Goal: Register for event/course

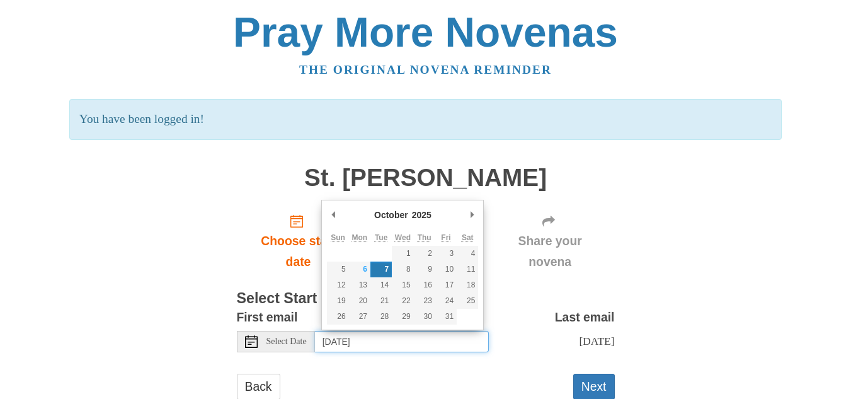
click at [382, 339] on input "[DATE]" at bounding box center [402, 341] width 174 height 21
type input "Monday, October 6th"
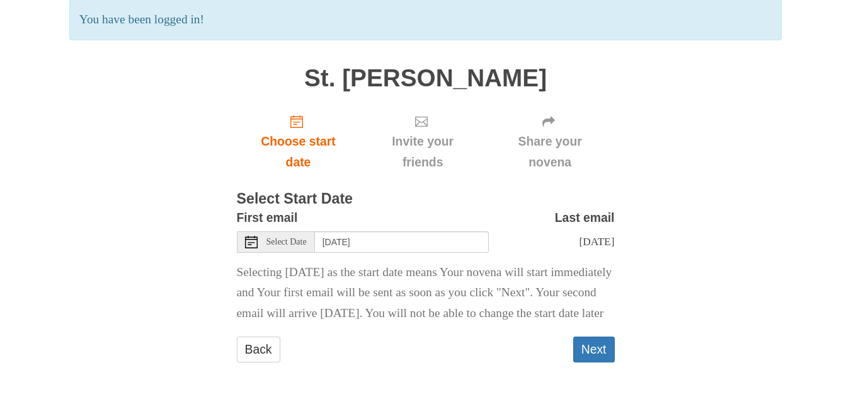
scroll to position [126, 0]
click at [596, 349] on button "Next" at bounding box center [594, 349] width 42 height 26
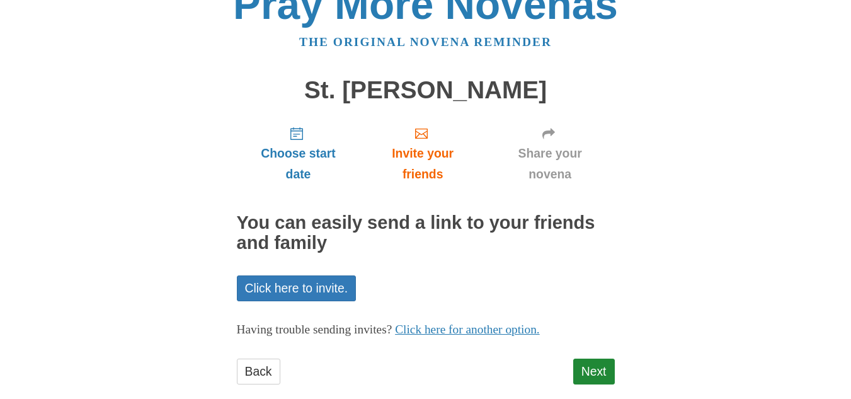
scroll to position [50, 0]
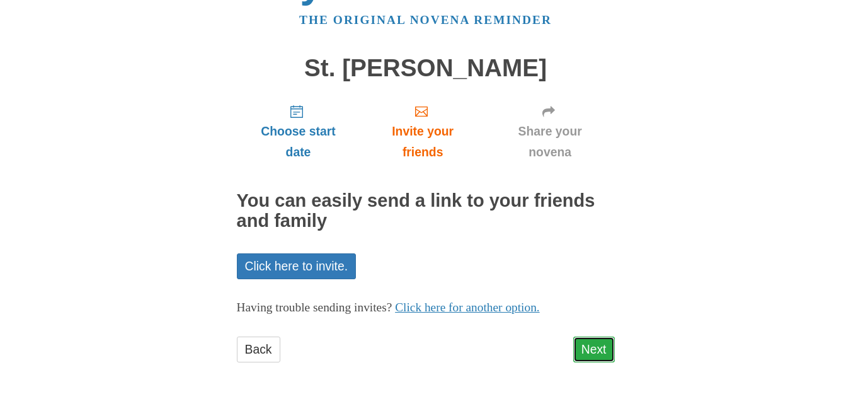
click at [596, 349] on link "Next" at bounding box center [594, 349] width 42 height 26
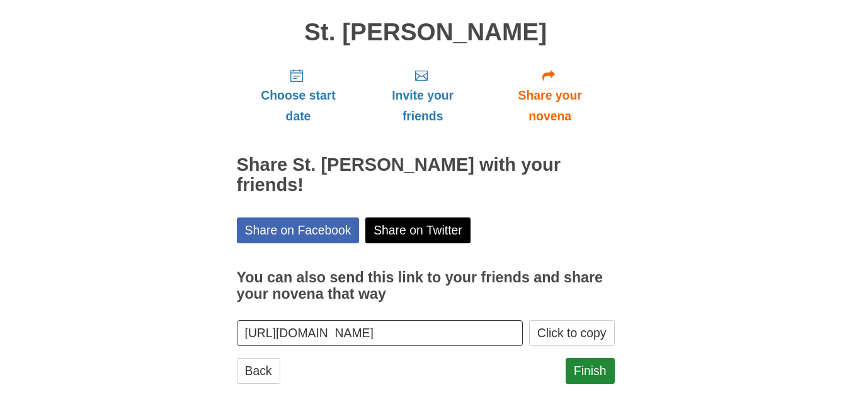
scroll to position [87, 0]
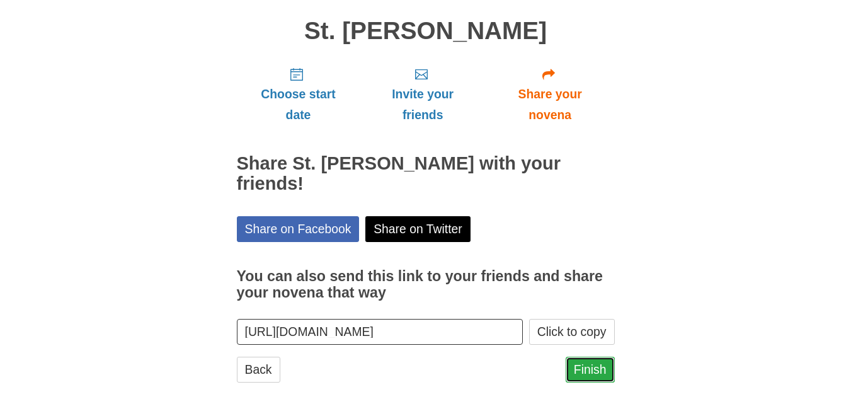
click at [581, 356] on link "Finish" at bounding box center [589, 369] width 49 height 26
